Goal: Transaction & Acquisition: Register for event/course

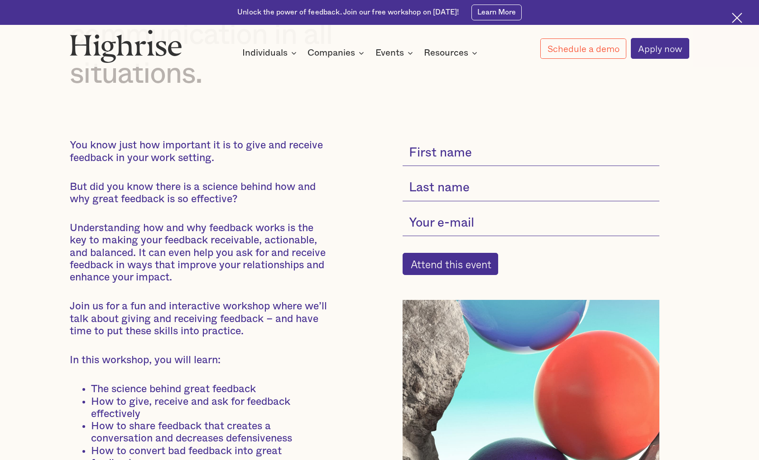
scroll to position [239, 0]
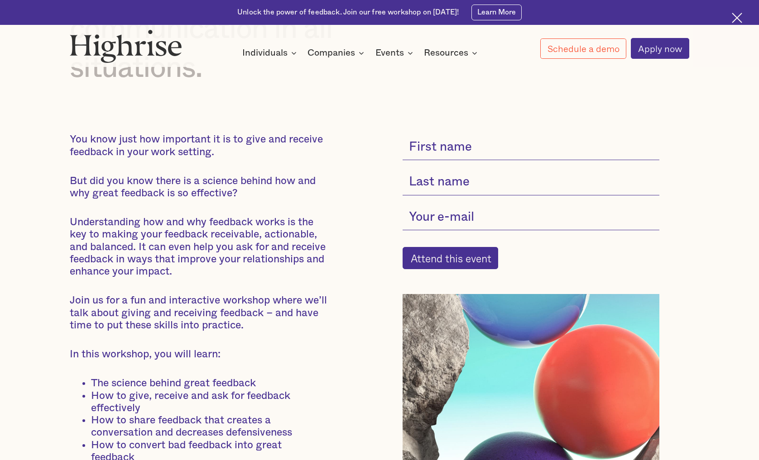
click at [454, 157] on input "current-single-event-subscribe-form" at bounding box center [530, 147] width 257 height 27
type input "[PERSON_NAME]"
type input "r"
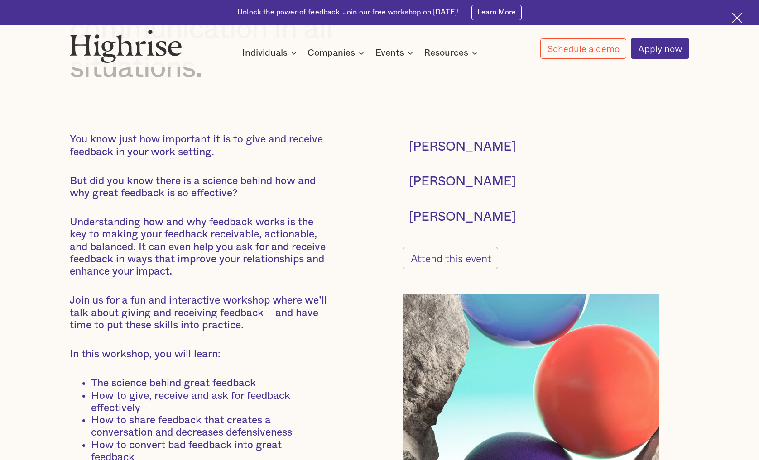
click at [434, 261] on input "Attend this event" at bounding box center [450, 258] width 96 height 22
click at [464, 223] on input "[PERSON_NAME]" at bounding box center [530, 217] width 257 height 27
type input "[PERSON_NAME][EMAIL_ADDRESS][DOMAIN_NAME]"
click at [436, 259] on input "Attend this event" at bounding box center [450, 258] width 96 height 22
type input "Please wait..."
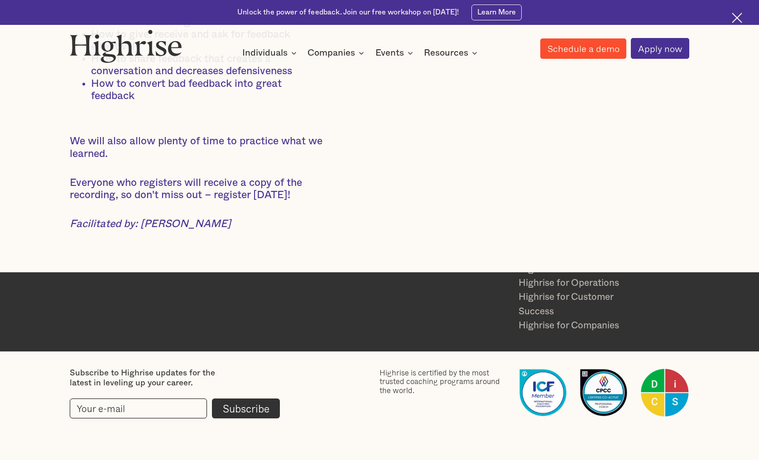
scroll to position [712, 0]
